Goal: Information Seeking & Learning: Learn about a topic

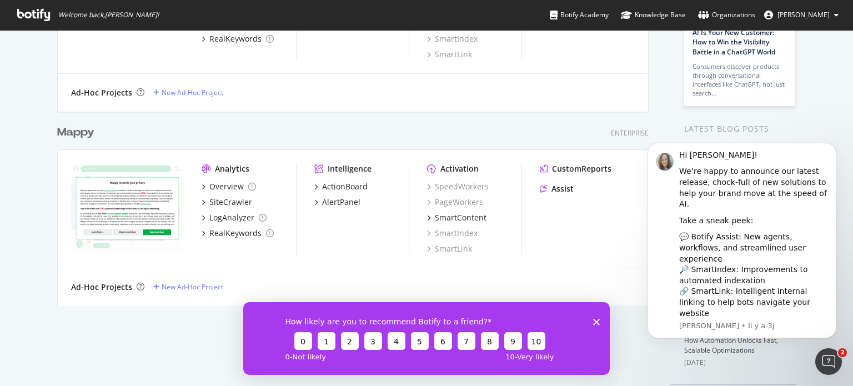
scroll to position [192, 0]
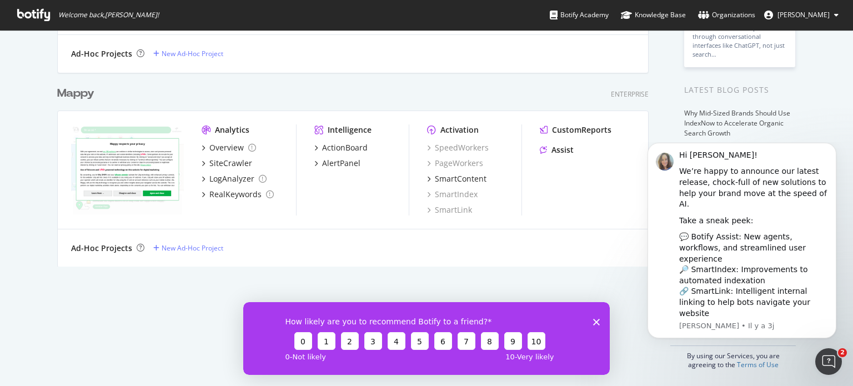
click at [591, 320] on div "How likely are you to recommend Botify to a friend? 0 1 2 3 4 5 6 7 8 9 10 0 - …" at bounding box center [426, 337] width 366 height 73
click at [596, 320] on icon "Fermer l'enquête" at bounding box center [596, 321] width 7 height 7
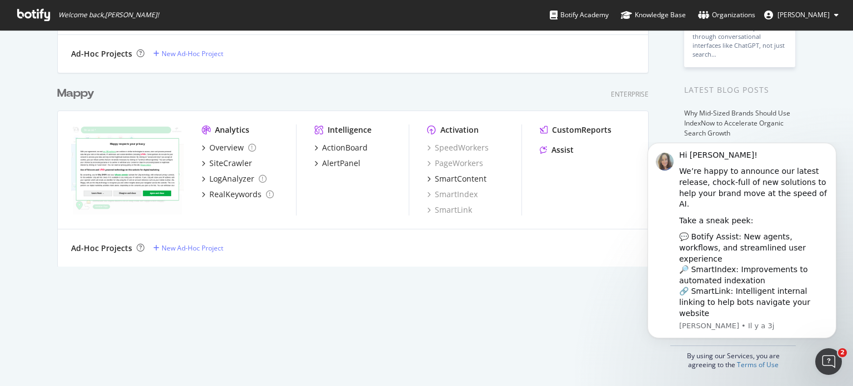
scroll to position [0, 0]
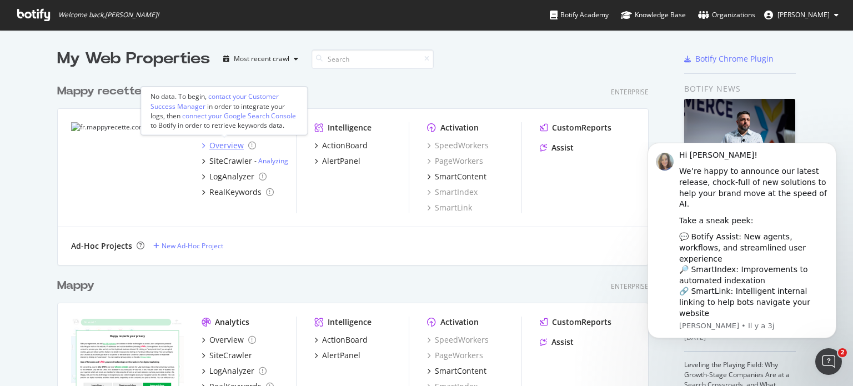
click at [218, 142] on div "Overview" at bounding box center [226, 145] width 34 height 11
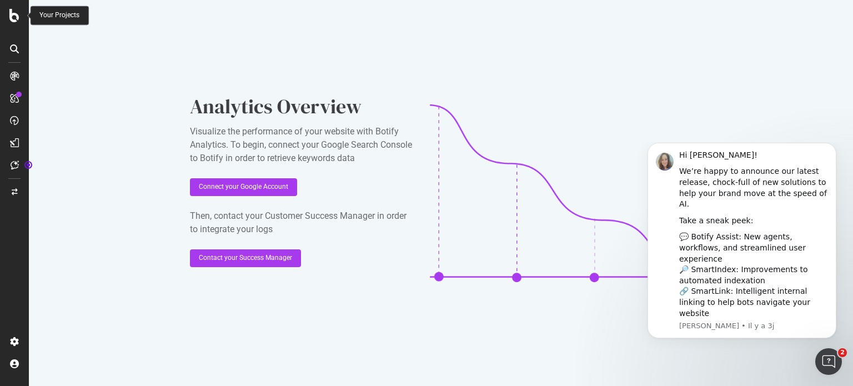
click at [12, 18] on icon at bounding box center [14, 15] width 10 height 13
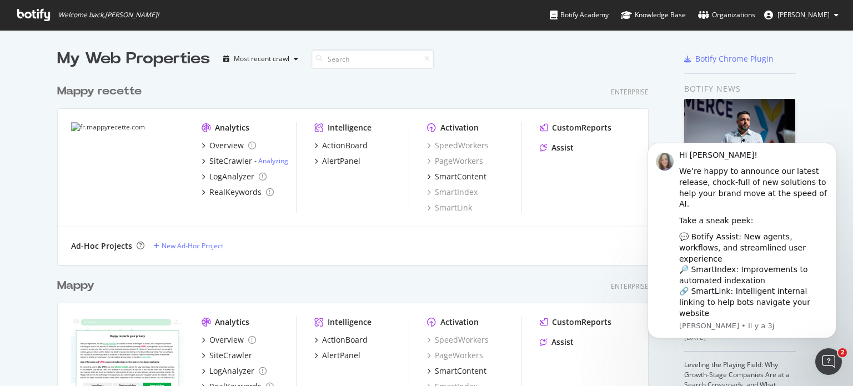
scroll to position [11, 0]
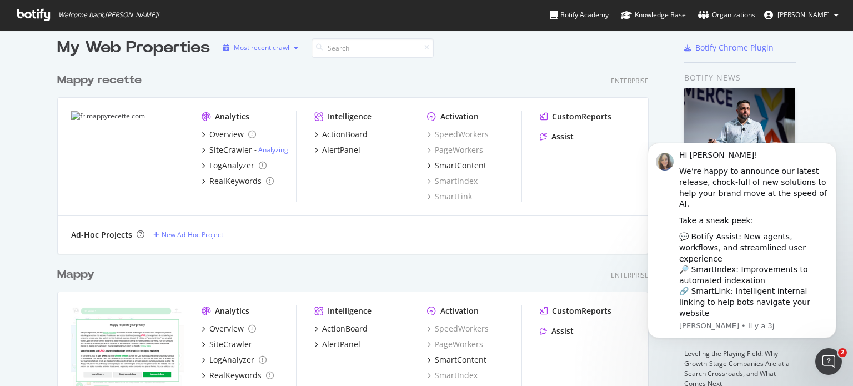
click at [274, 48] on div "Most recent crawl" at bounding box center [262, 47] width 56 height 7
click at [263, 80] on div "Alphabetical order" at bounding box center [271, 84] width 57 height 9
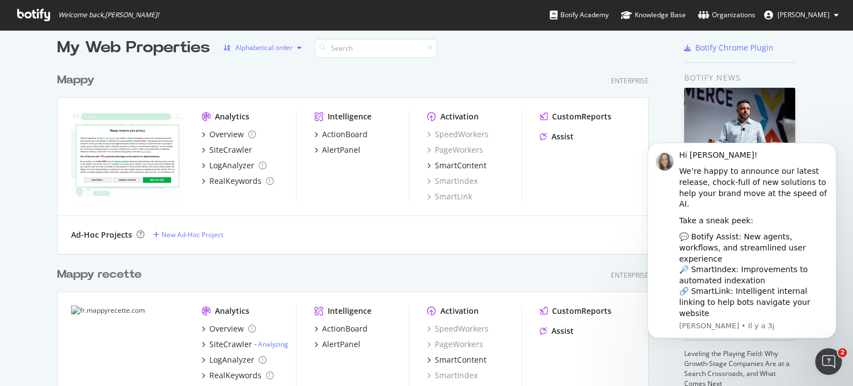
click at [259, 51] on div "Alphabetical order" at bounding box center [263, 47] width 57 height 7
click at [256, 59] on div "Most recent crawl" at bounding box center [266, 66] width 93 height 14
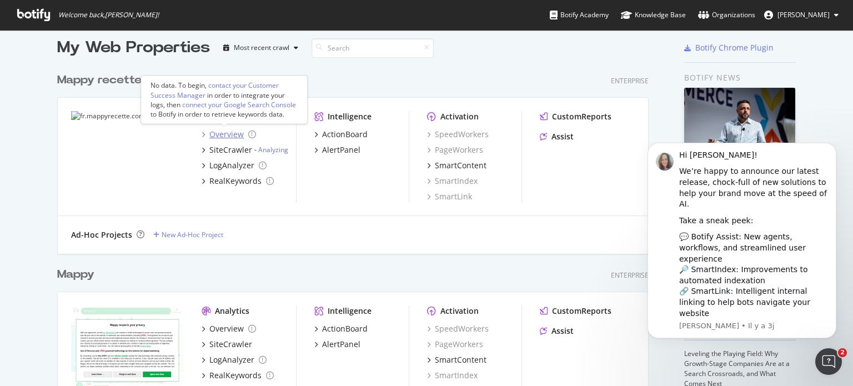
click at [201, 134] on icon "grid" at bounding box center [202, 135] width 3 height 6
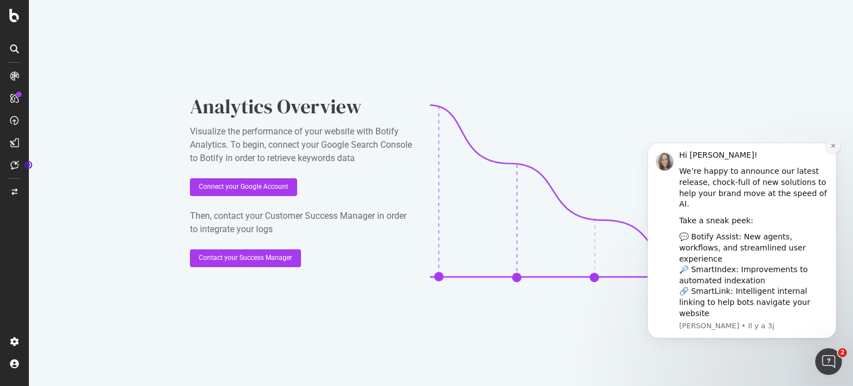
click at [830, 153] on button "Dismiss notification" at bounding box center [832, 146] width 14 height 14
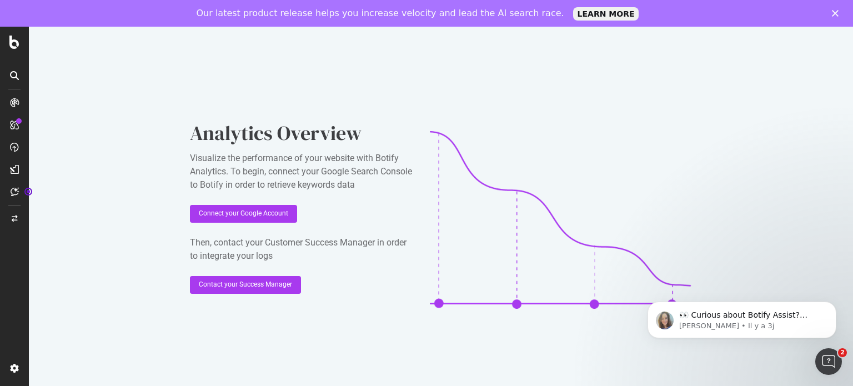
click at [831, 19] on div "Our latest product release helps you increase velocity and lead the AI search r…" at bounding box center [426, 13] width 853 height 18
click at [831, 14] on icon "Fermer" at bounding box center [834, 13] width 7 height 7
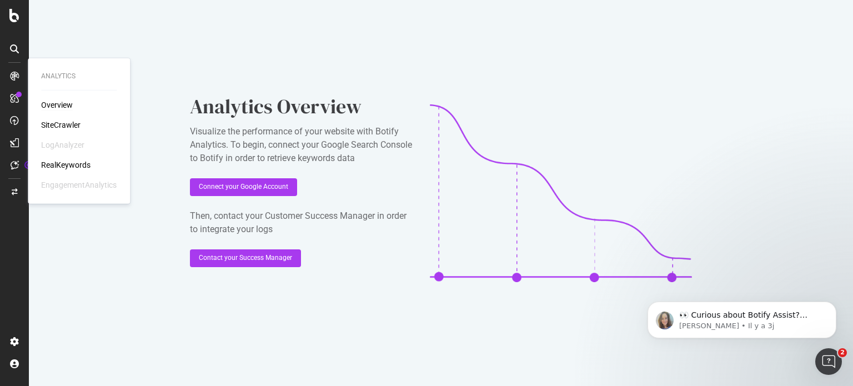
click at [54, 103] on div "Overview" at bounding box center [57, 104] width 32 height 11
click at [66, 122] on div "SiteCrawler" at bounding box center [60, 124] width 39 height 11
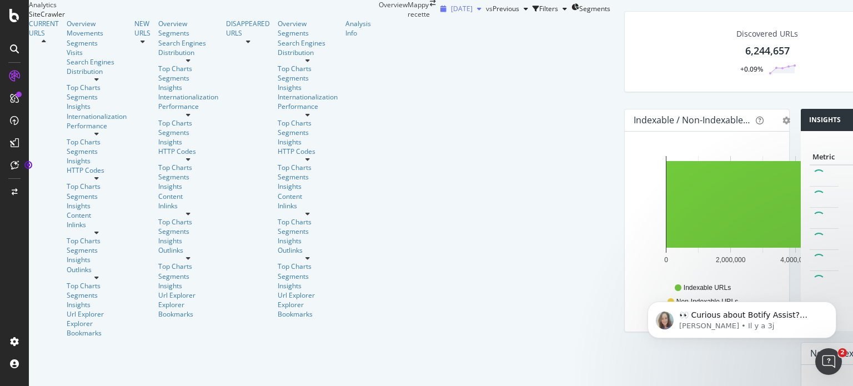
click at [436, 17] on div "[DATE]" at bounding box center [461, 9] width 50 height 17
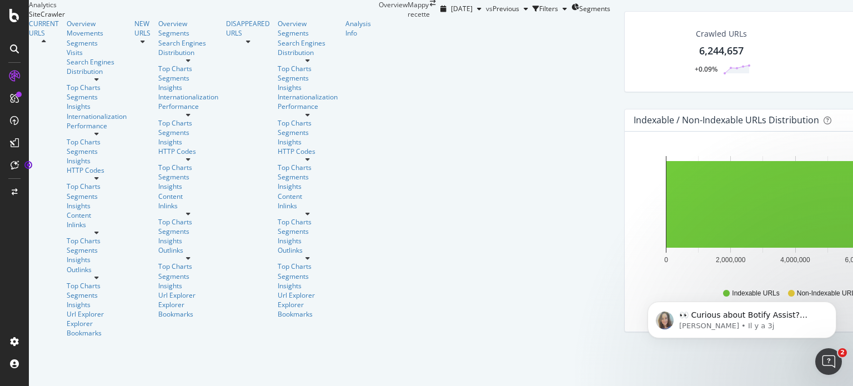
click at [483, 18] on div "[DATE] vs Previous Filters Segments" at bounding box center [523, 9] width 174 height 18
click at [67, 38] on div "Movements" at bounding box center [97, 32] width 60 height 9
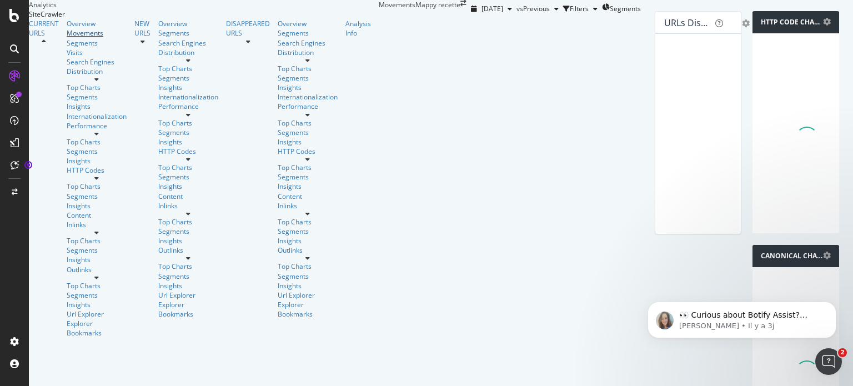
scroll to position [840, 0]
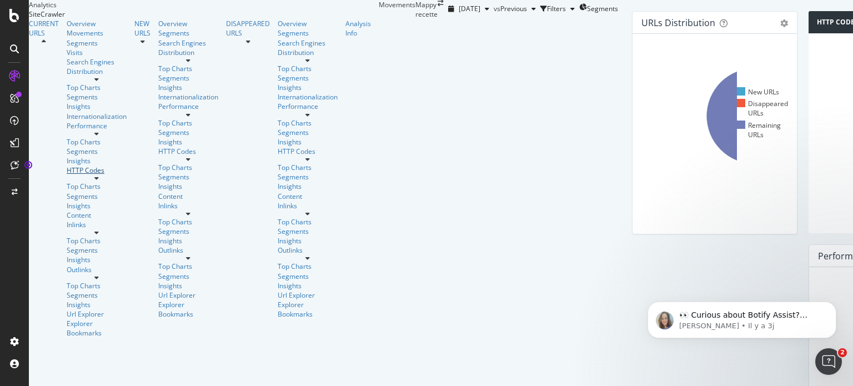
click at [67, 175] on div "HTTP Codes" at bounding box center [97, 169] width 60 height 9
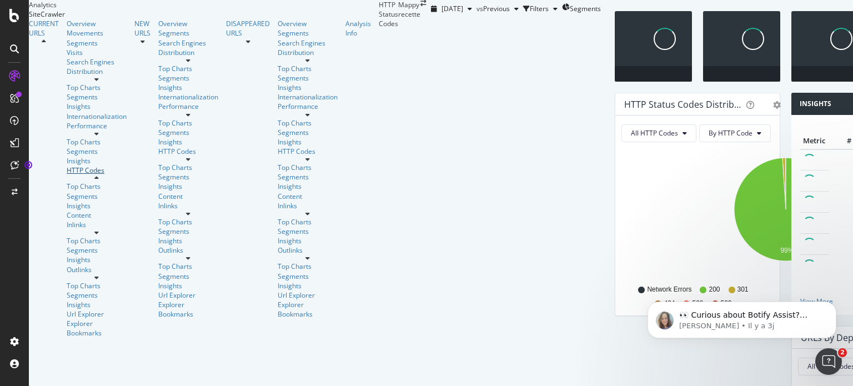
scroll to position [42, 0]
click at [631, 138] on span "All HTTP Codes" at bounding box center [654, 132] width 47 height 9
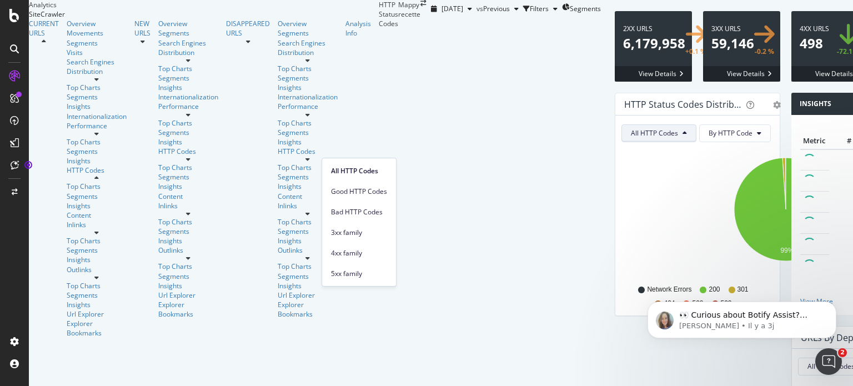
click at [355, 264] on div "5xx family" at bounding box center [359, 271] width 74 height 21
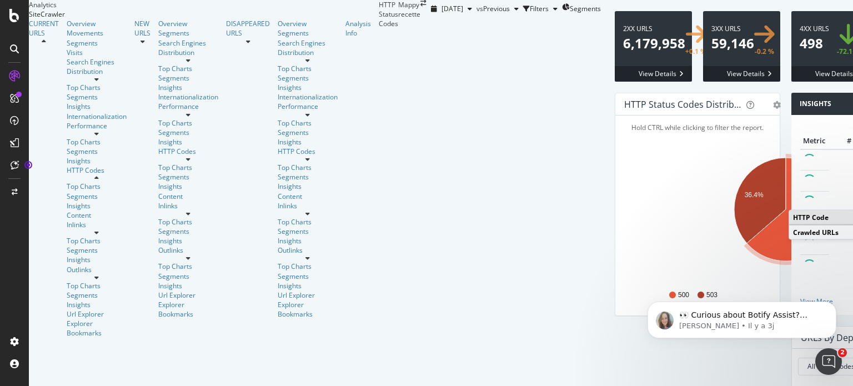
click at [747, 214] on icon "A chart." at bounding box center [792, 209] width 90 height 103
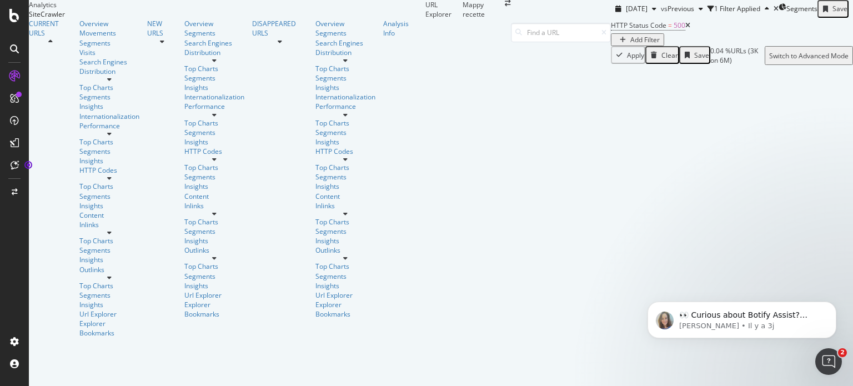
scroll to position [1534, 0]
click at [611, 46] on div "HTTP Status Code = 500 Add Filter" at bounding box center [732, 32] width 242 height 28
click at [831, 305] on icon "Dismiss notification" at bounding box center [832, 304] width 4 height 4
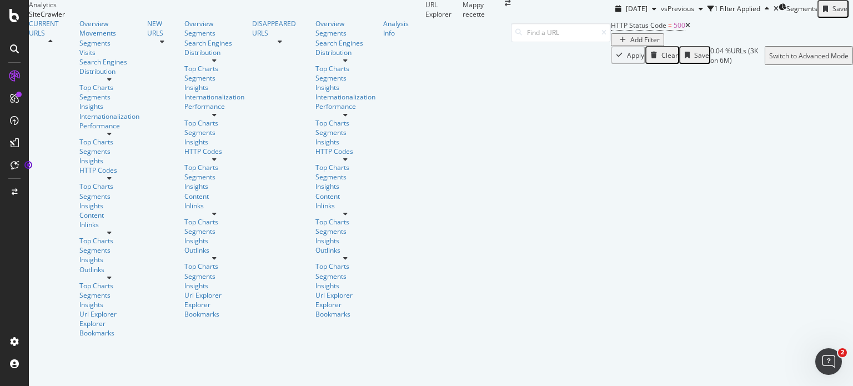
scroll to position [0, 0]
click at [611, 18] on div "[DATE] vs Previous 1 Filter Applied Segments Save" at bounding box center [732, 9] width 242 height 18
